Goal: Navigation & Orientation: Find specific page/section

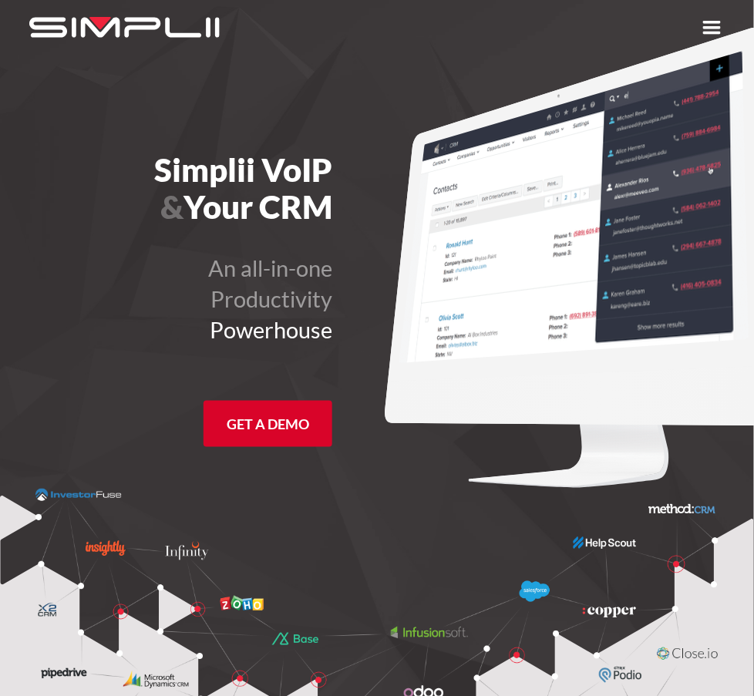
click at [0, 0] on link "Log in" at bounding box center [0, 0] width 0 height 0
click at [0, 0] on link "Manager Portal" at bounding box center [0, 0] width 0 height 0
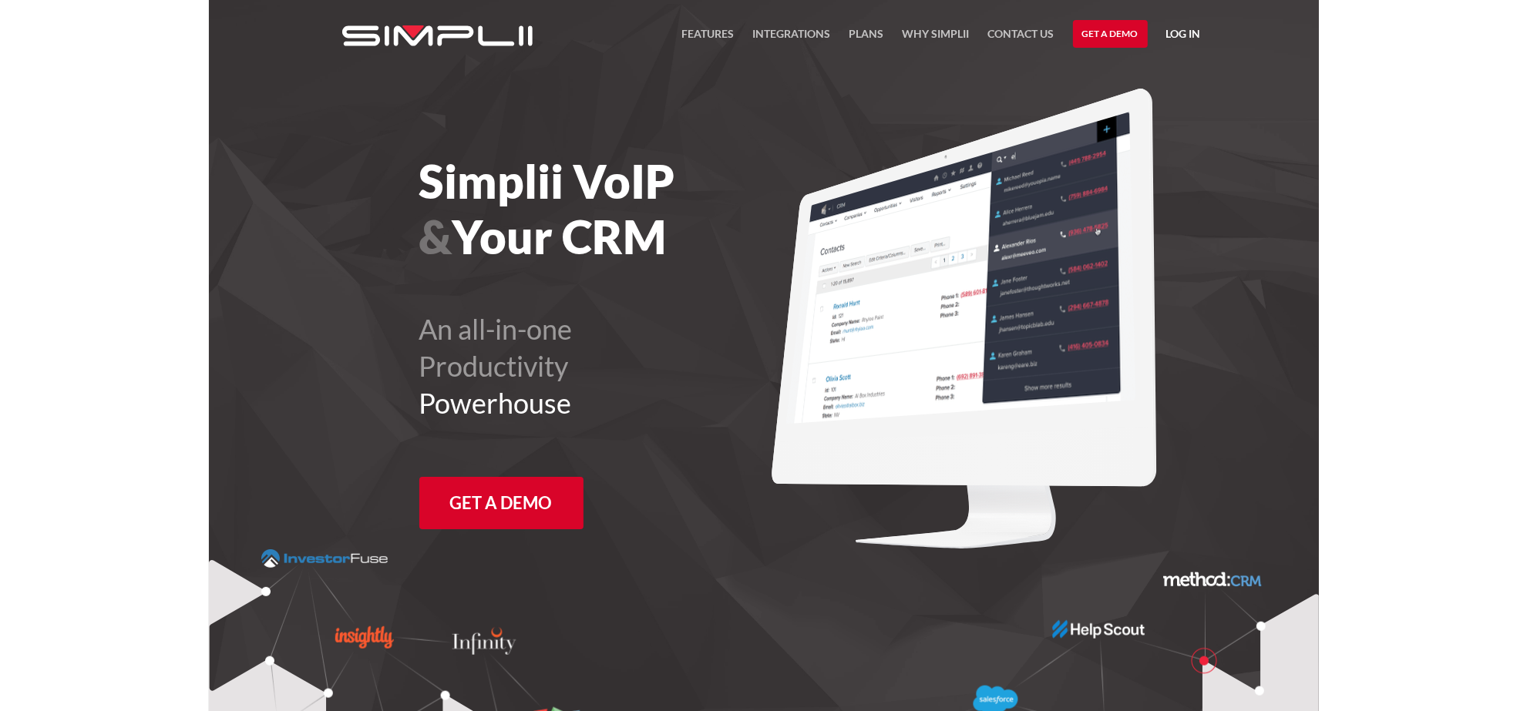
click at [1192, 35] on link "Log in" at bounding box center [1183, 36] width 35 height 23
click at [1143, 73] on link "Manager Portal" at bounding box center [1144, 80] width 98 height 25
